Goal: Task Accomplishment & Management: Manage account settings

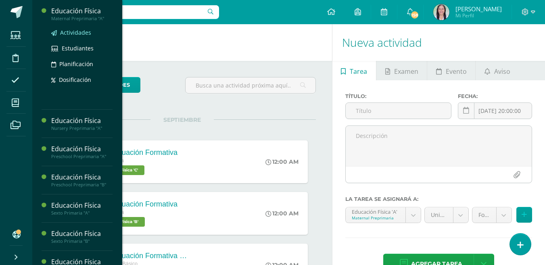
click at [73, 33] on span "Actividades" at bounding box center [75, 33] width 31 height 8
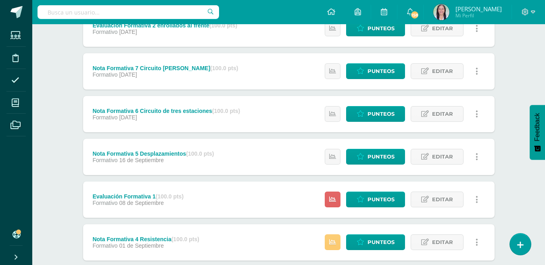
scroll to position [202, 0]
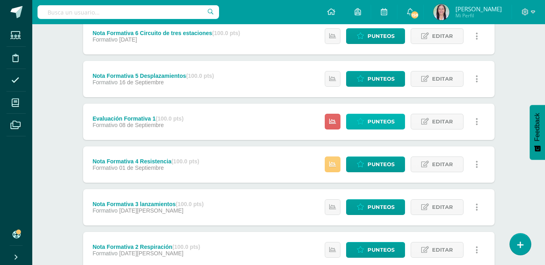
click at [390, 120] on span "Punteos" at bounding box center [381, 121] width 27 height 15
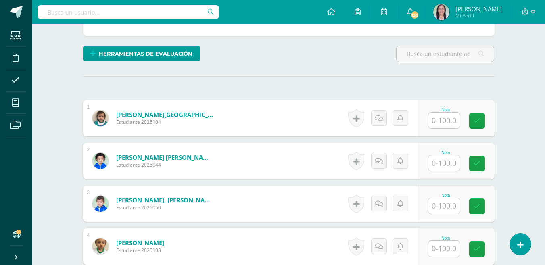
scroll to position [202, 0]
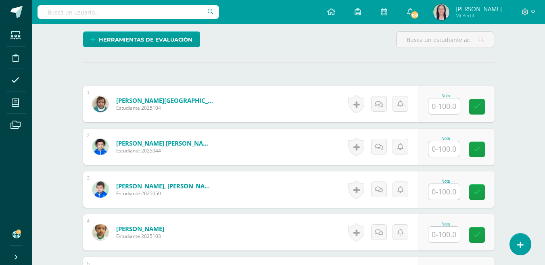
click at [446, 107] on input "text" at bounding box center [443, 106] width 31 height 16
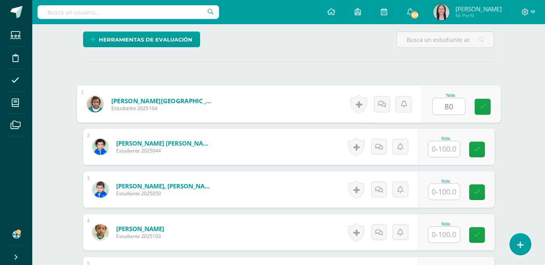
type input "80"
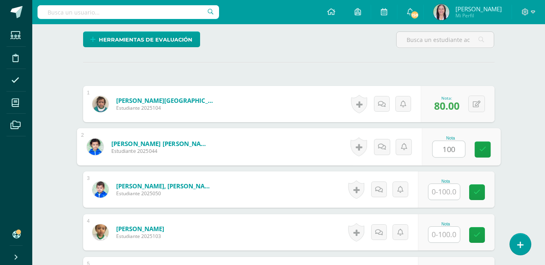
type input "100"
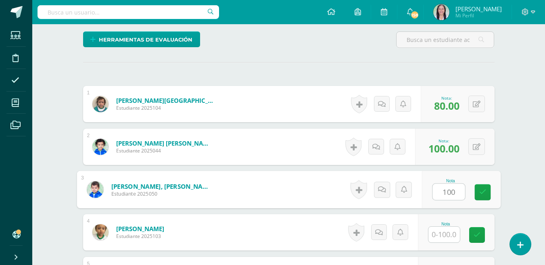
type input "100"
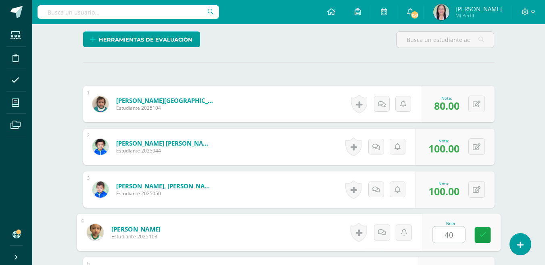
type input "40"
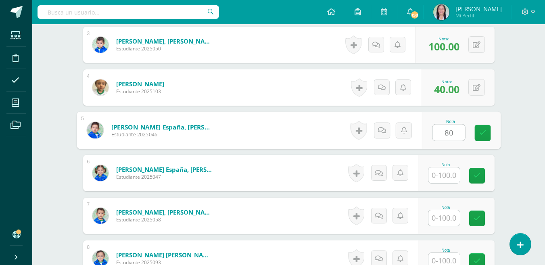
type input "80"
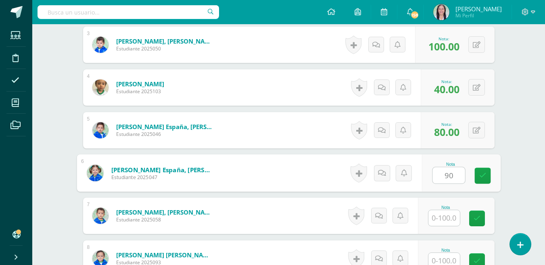
type input "90"
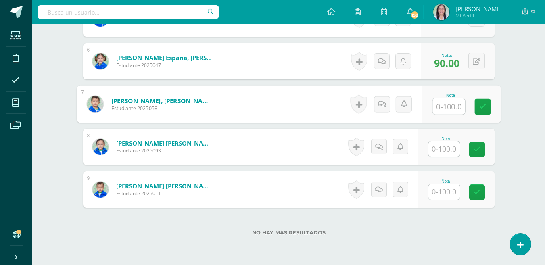
scroll to position [468, 0]
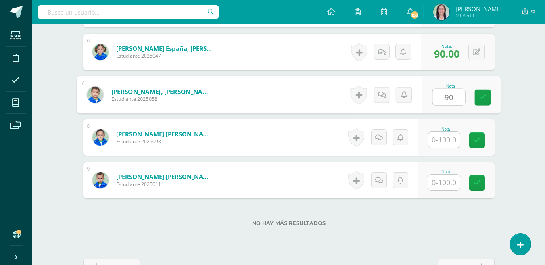
type input "90"
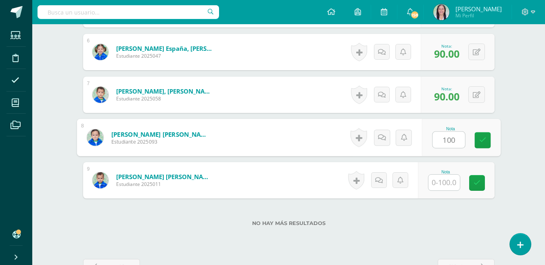
type input "100"
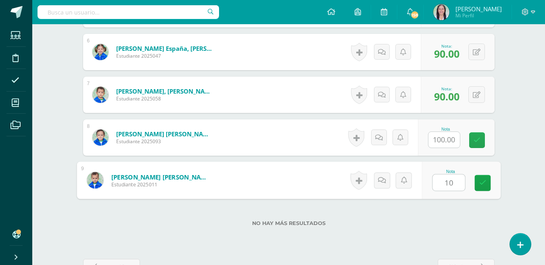
type input "100"
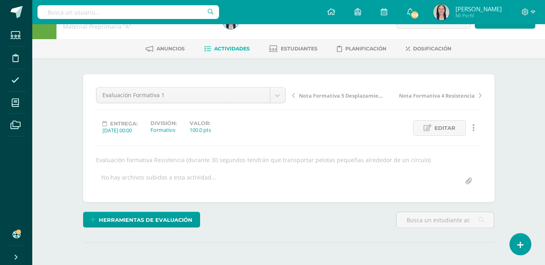
scroll to position [0, 0]
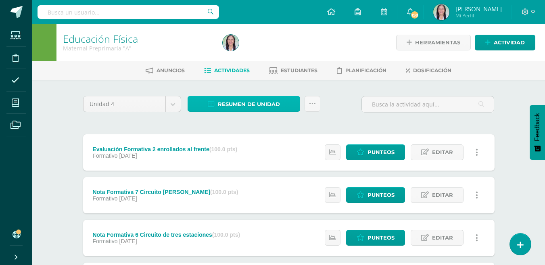
click at [269, 102] on span "Resumen de unidad" at bounding box center [249, 104] width 62 height 15
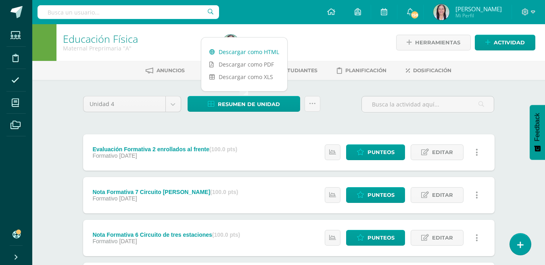
click at [257, 52] on link "Descargar como HTML" at bounding box center [244, 52] width 86 height 13
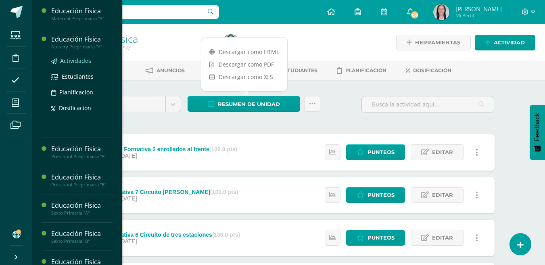
click at [79, 58] on span "Actividades" at bounding box center [75, 61] width 31 height 8
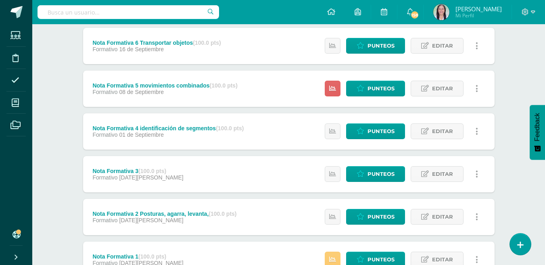
scroll to position [221, 0]
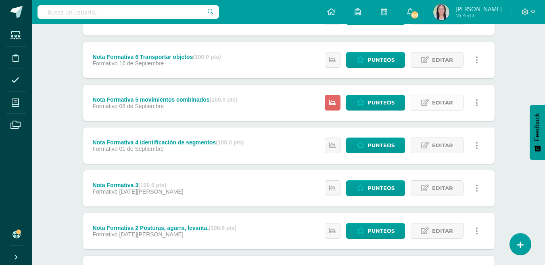
click at [448, 102] on span "Editar" at bounding box center [442, 102] width 21 height 15
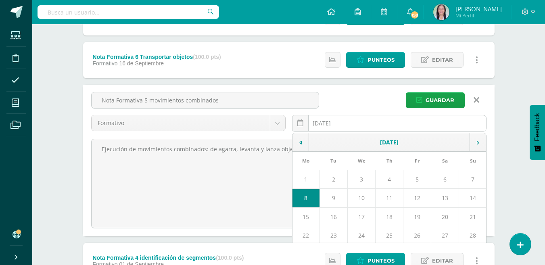
click at [342, 121] on input "[DATE]" at bounding box center [389, 123] width 194 height 16
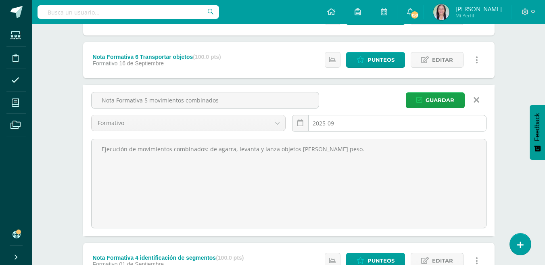
click at [331, 122] on input "2025-09-" at bounding box center [389, 123] width 194 height 16
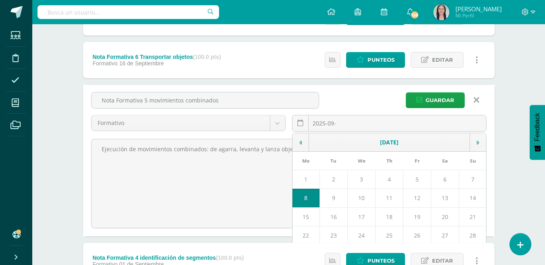
click at [307, 196] on td "8" at bounding box center [305, 198] width 27 height 19
type input "[DATE]"
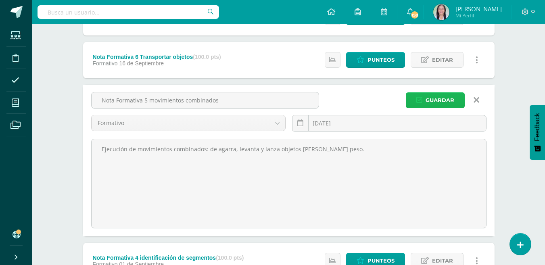
click at [443, 97] on span "Guardar" at bounding box center [440, 100] width 29 height 15
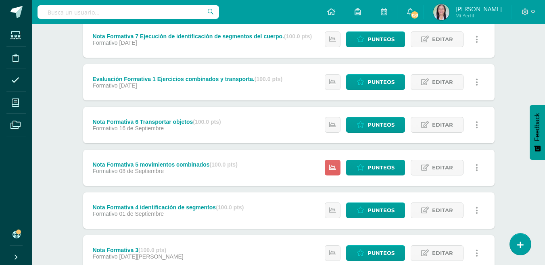
scroll to position [180, 0]
